Goal: Information Seeking & Learning: Learn about a topic

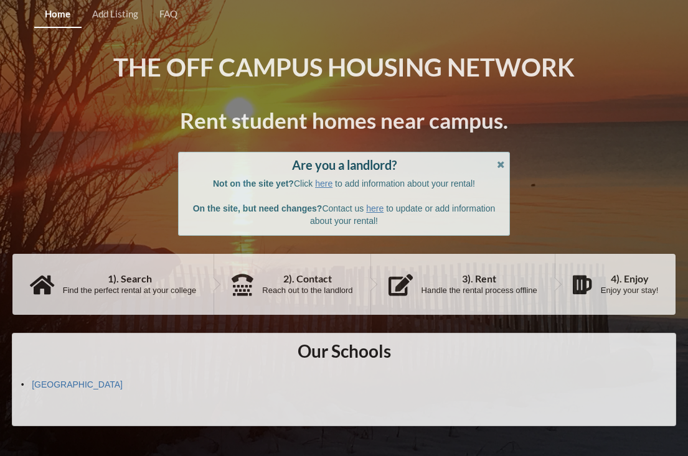
click at [580, 151] on div "The Off Campus Housing Network Rent student homes near campus. Are you a landlo…" at bounding box center [344, 239] width 664 height 375
click at [603, 154] on div "The Off Campus Housing Network Rent student homes near campus. Are you a landlo…" at bounding box center [344, 239] width 664 height 375
click at [80, 387] on link "[GEOGRAPHIC_DATA]" at bounding box center [77, 385] width 91 height 10
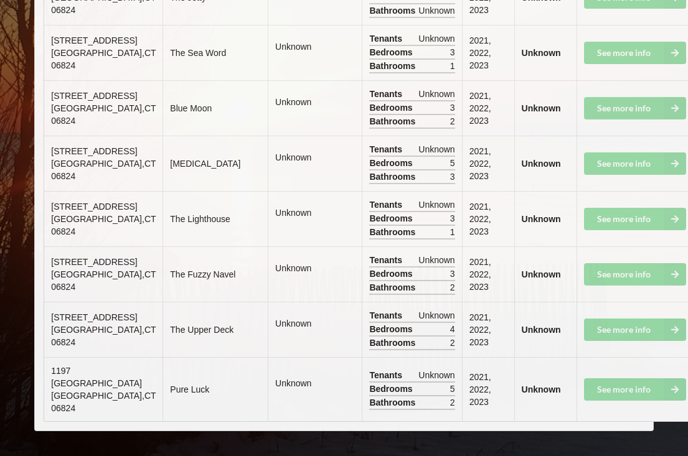
scroll to position [10229, 0]
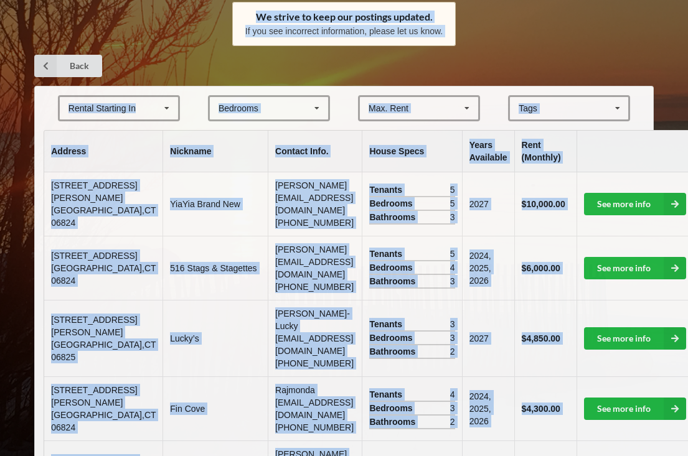
scroll to position [0, 0]
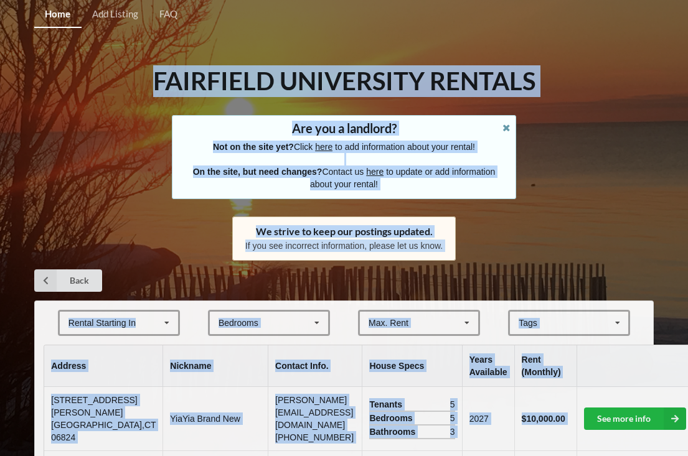
drag, startPoint x: 159, startPoint y: 63, endPoint x: 145, endPoint y: -63, distance: 127.7
click at [145, 0] on html "Home Add Listing FAQ Fairfield University Rentals Are you a landlord? Not on th…" at bounding box center [344, 228] width 688 height 456
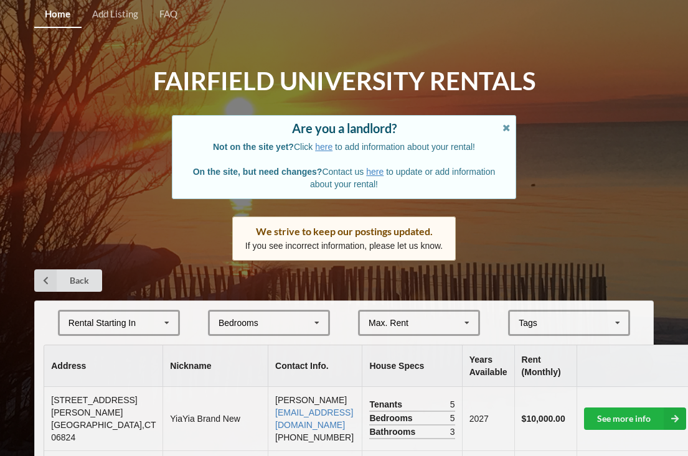
click at [268, 367] on th "Contact Info." at bounding box center [315, 366] width 94 height 42
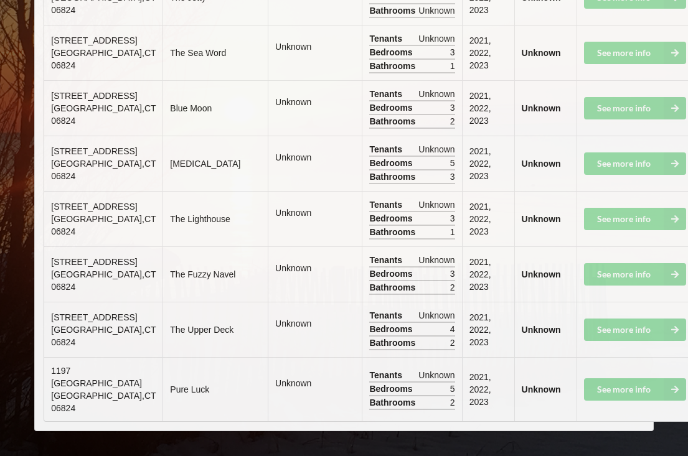
scroll to position [11040, 0]
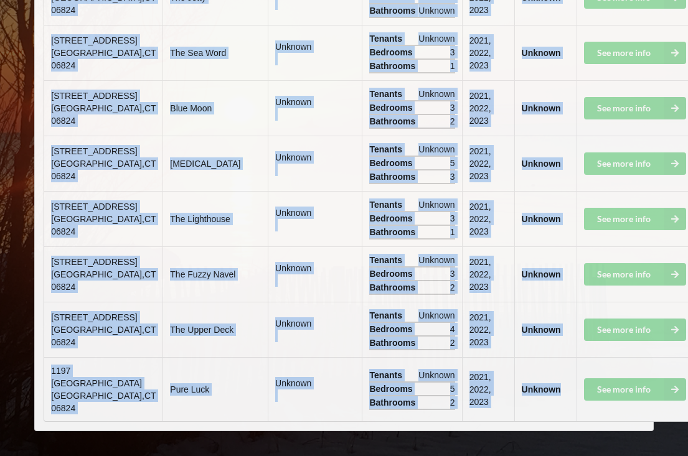
drag, startPoint x: 70, startPoint y: 354, endPoint x: 530, endPoint y: 410, distance: 463.8
copy table "Address Nickname Contact Info. House Specs Years Available Rent (Monthly) 12 Sa…"
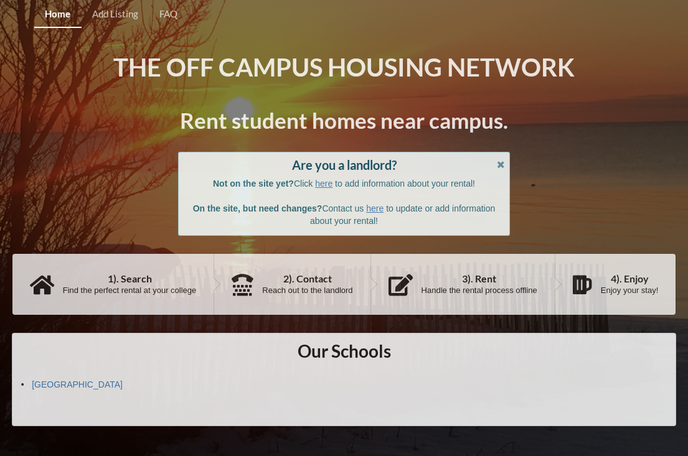
click at [289, 351] on div "Our Schools [GEOGRAPHIC_DATA]" at bounding box center [344, 379] width 664 height 93
click at [73, 384] on link "[GEOGRAPHIC_DATA]" at bounding box center [77, 385] width 91 height 10
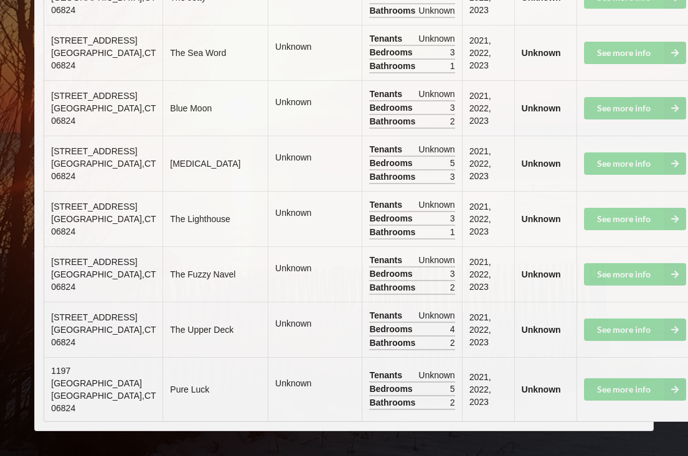
scroll to position [9855, 0]
